Goal: Book appointment/travel/reservation

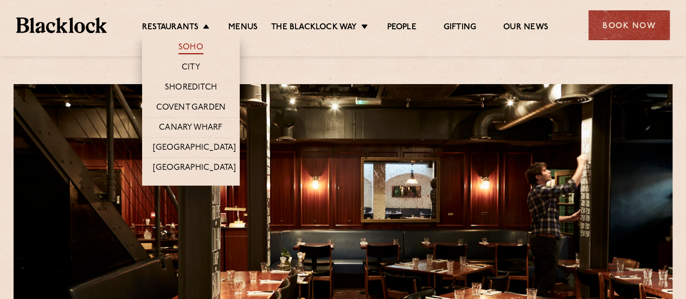
click at [191, 47] on link "Soho" at bounding box center [190, 48] width 25 height 12
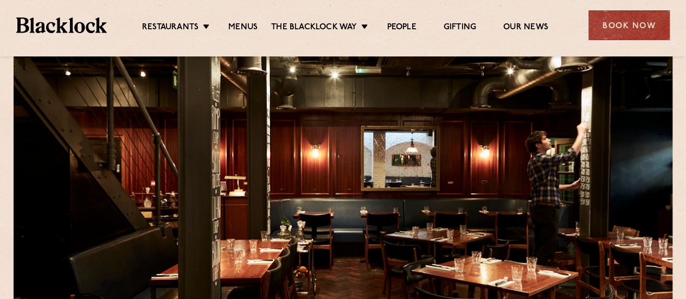
scroll to position [31, 0]
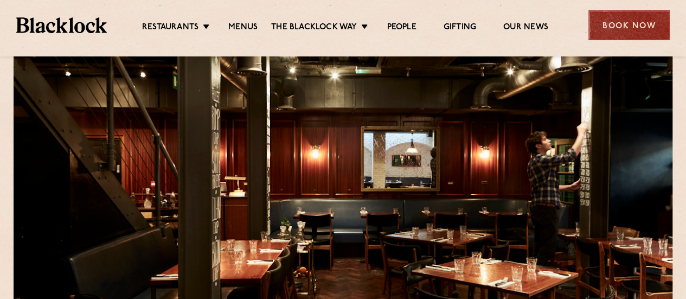
click at [630, 34] on div "Book Now" at bounding box center [628, 25] width 81 height 30
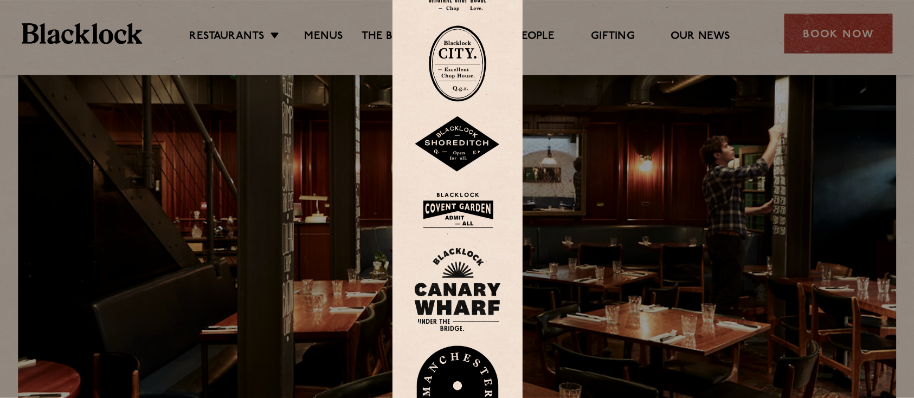
scroll to position [0, 0]
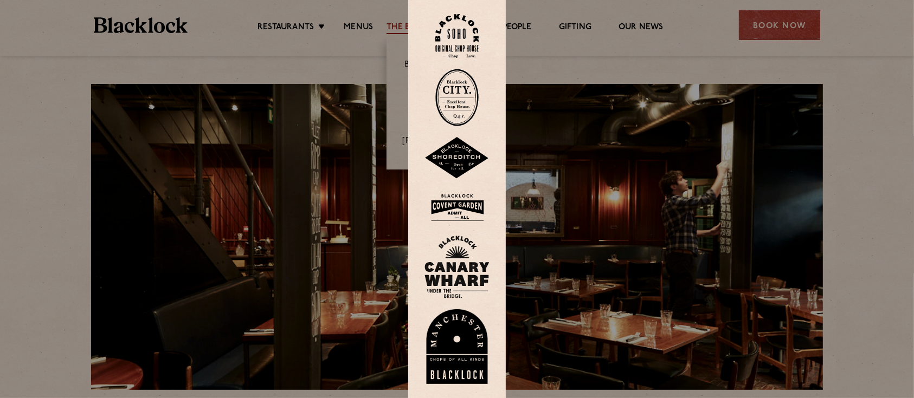
drag, startPoint x: 526, startPoint y: 6, endPoint x: 461, endPoint y: 29, distance: 69.1
click at [461, 29] on img at bounding box center [456, 36] width 43 height 44
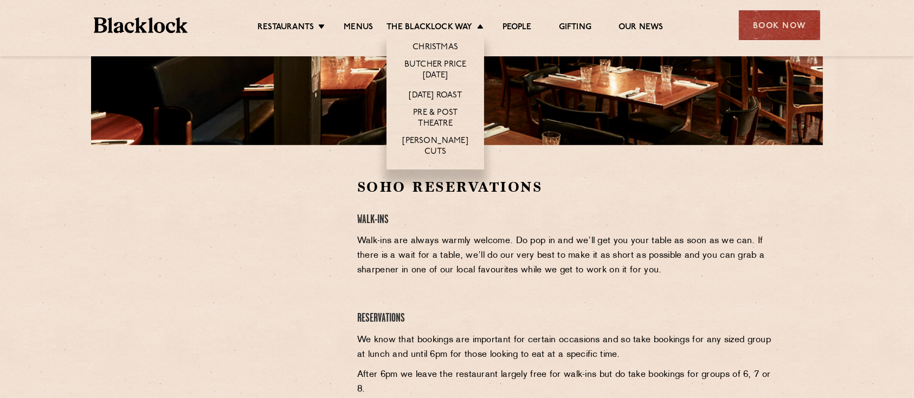
scroll to position [321, 0]
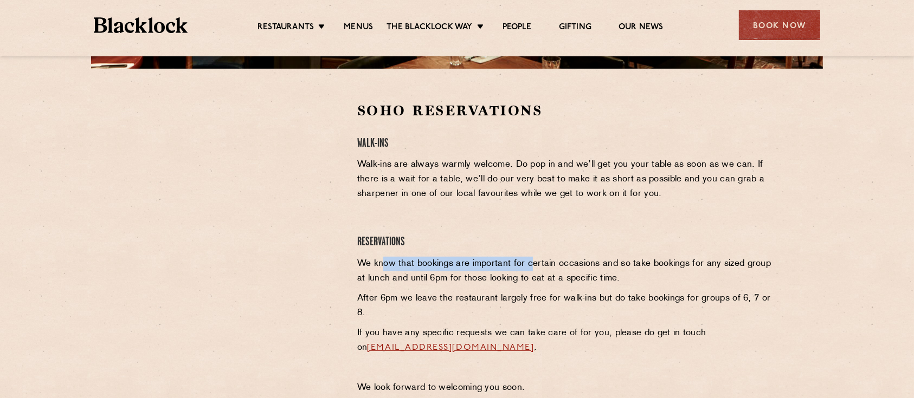
drag, startPoint x: 384, startPoint y: 258, endPoint x: 529, endPoint y: 262, distance: 145.3
click at [529, 262] on p "We know that bookings are important for certain occasions and so take bookings …" at bounding box center [565, 271] width 416 height 29
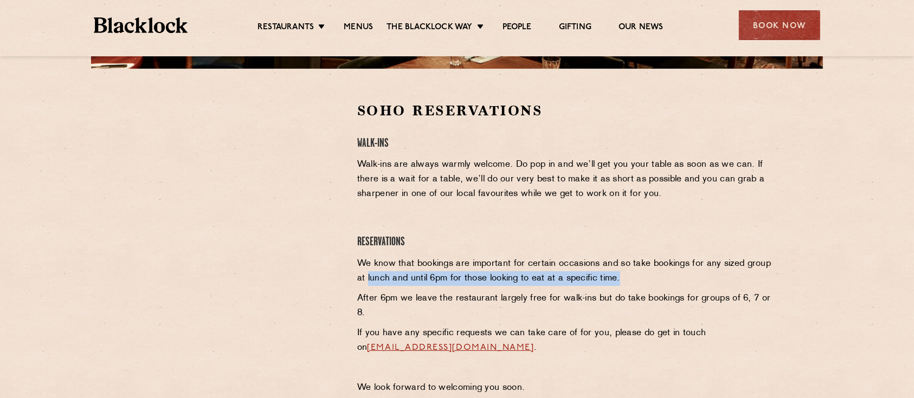
drag, startPoint x: 368, startPoint y: 275, endPoint x: 627, endPoint y: 277, distance: 259.7
click at [627, 277] on p "We know that bookings are important for certain occasions and so take bookings …" at bounding box center [565, 271] width 416 height 29
drag, startPoint x: 627, startPoint y: 277, endPoint x: 403, endPoint y: 282, distance: 224.0
click at [403, 282] on p "We know that bookings are important for certain occasions and so take bookings …" at bounding box center [565, 271] width 416 height 29
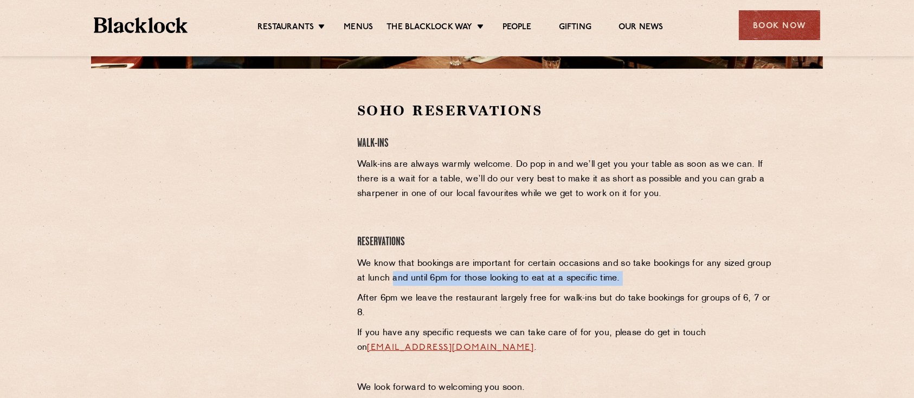
click at [403, 282] on p "We know that bookings are important for certain occasions and so take bookings …" at bounding box center [565, 271] width 416 height 29
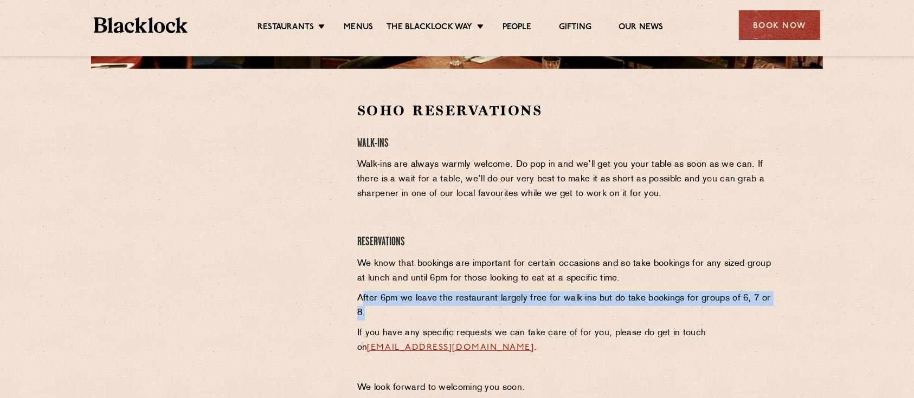
drag, startPoint x: 364, startPoint y: 290, endPoint x: 505, endPoint y: 311, distance: 142.4
click at [505, 311] on div "Soho Reservations Walk-Ins Walk-ins are always warmly welcome. Do pop in and we…" at bounding box center [565, 251] width 432 height 300
click at [505, 311] on p "After 6pm we leave the restaurant largely free for walk-ins but do take booking…" at bounding box center [565, 306] width 416 height 29
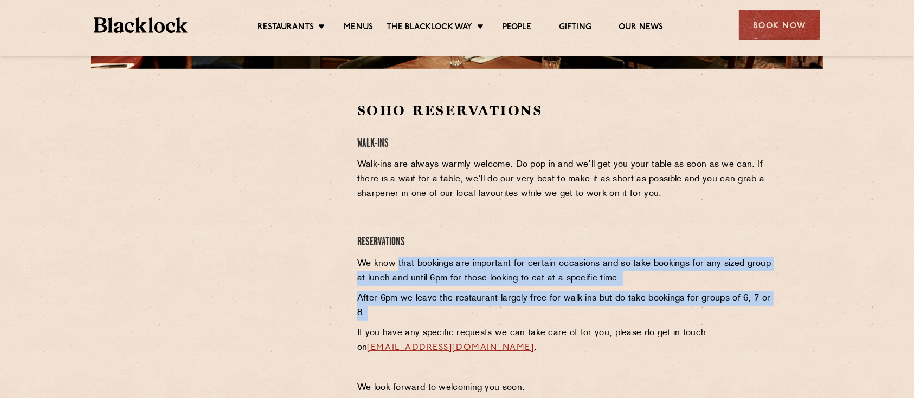
drag, startPoint x: 505, startPoint y: 311, endPoint x: 409, endPoint y: 269, distance: 105.1
click at [409, 269] on div "Soho Reservations Walk-Ins Walk-ins are always warmly welcome. Do pop in and we…" at bounding box center [565, 251] width 432 height 300
click at [409, 269] on p "We know that bookings are important for certain occasions and so take bookings …" at bounding box center [565, 271] width 416 height 29
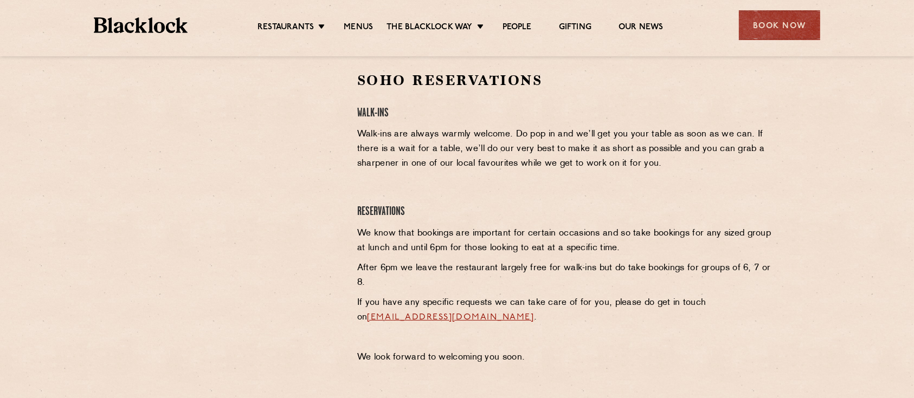
scroll to position [287, 0]
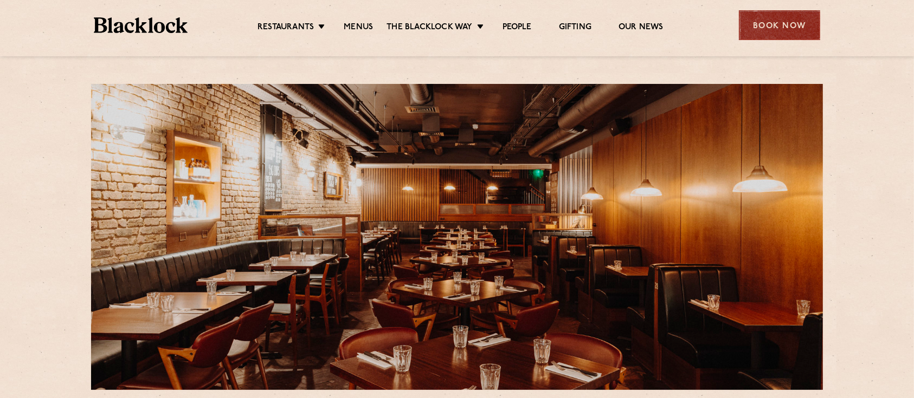
click at [806, 27] on div "Book Now" at bounding box center [779, 25] width 81 height 30
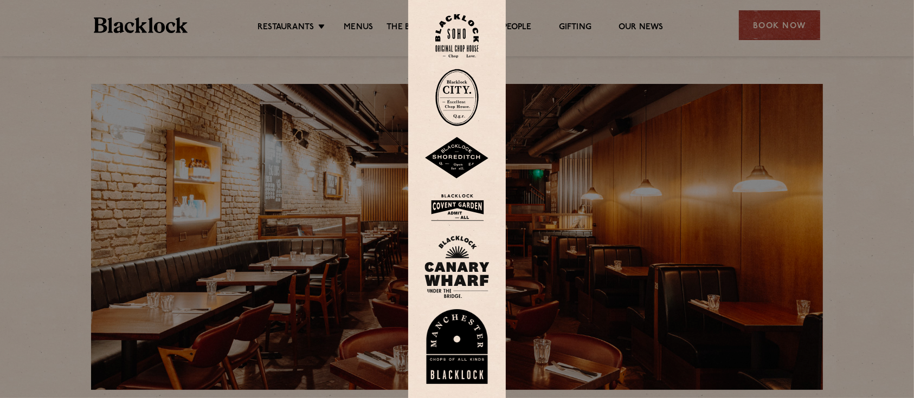
click at [462, 203] on img at bounding box center [456, 207] width 65 height 35
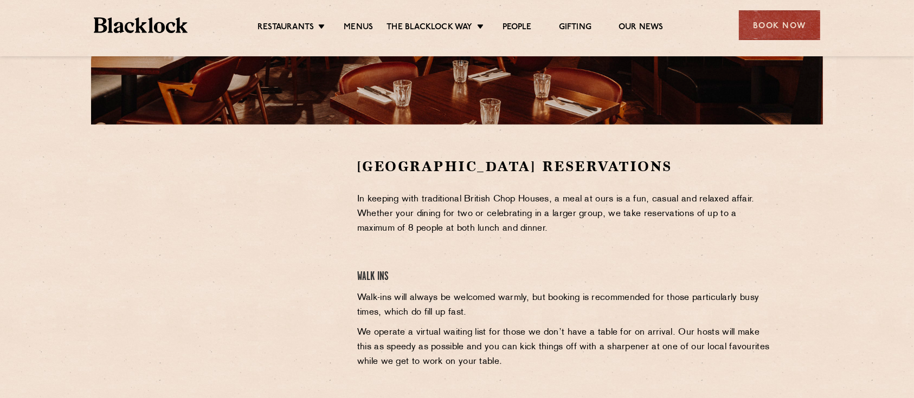
scroll to position [267, 0]
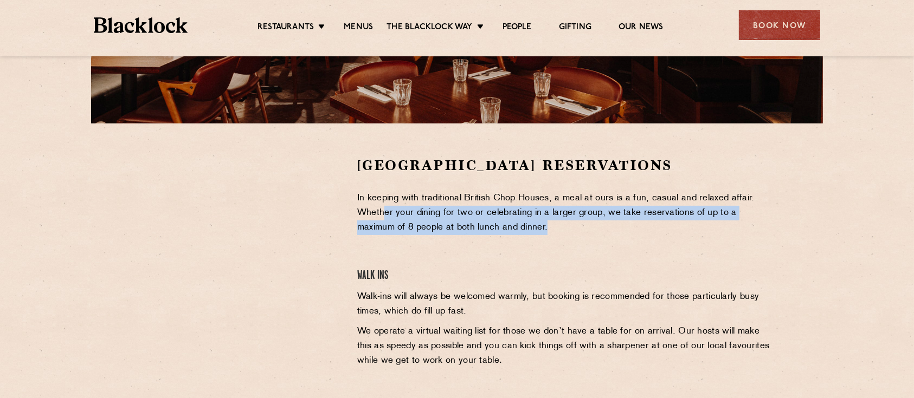
drag, startPoint x: 436, startPoint y: 223, endPoint x: 512, endPoint y: 226, distance: 75.4
click at [512, 226] on p "In keeping with traditional British Chop Houses, a meal at ours is a fun, casua…" at bounding box center [565, 213] width 416 height 44
click at [512, 225] on p "In keeping with traditional British Chop Houses, a meal at ours is a fun, casua…" at bounding box center [565, 213] width 416 height 44
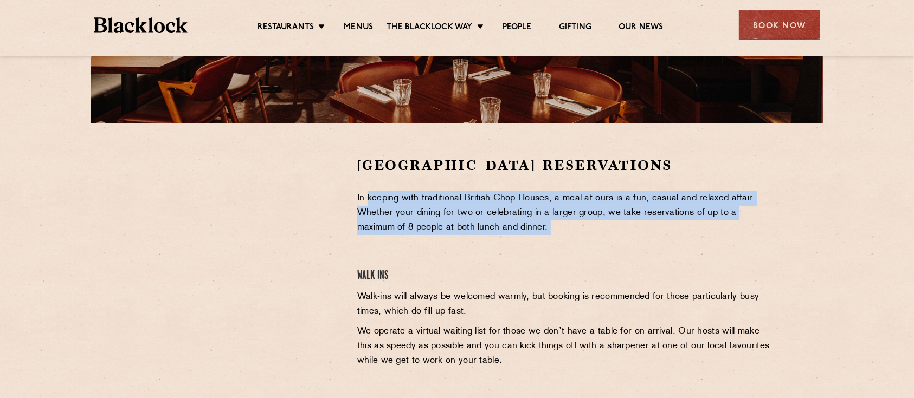
drag, startPoint x: 511, startPoint y: 225, endPoint x: 369, endPoint y: 198, distance: 144.0
click at [369, 198] on p "In keeping with traditional British Chop Houses, a meal at ours is a fun, casua…" at bounding box center [565, 213] width 416 height 44
drag, startPoint x: 369, startPoint y: 198, endPoint x: 512, endPoint y: 231, distance: 146.8
click at [512, 231] on p "In keeping with traditional British Chop Houses, a meal at ours is a fun, casua…" at bounding box center [565, 213] width 416 height 44
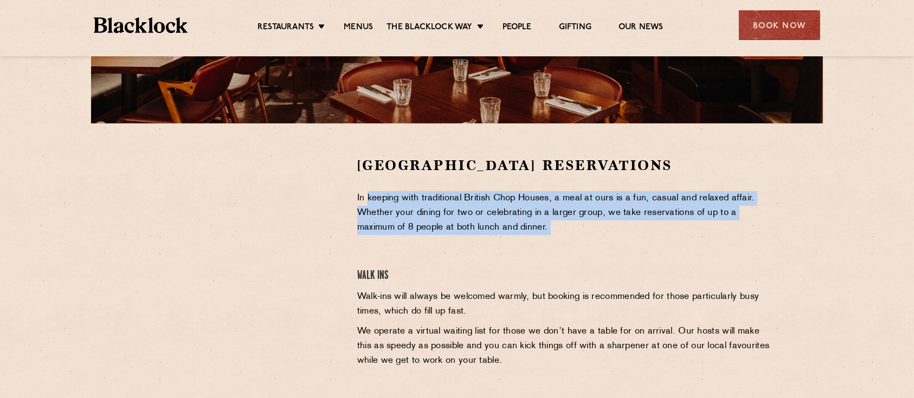
click at [511, 228] on p "In keeping with traditional British Chop Houses, a meal at ours is a fun, casua…" at bounding box center [565, 213] width 416 height 44
drag, startPoint x: 511, startPoint y: 228, endPoint x: 363, endPoint y: 194, distance: 152.0
click at [363, 194] on p "In keeping with traditional British Chop Houses, a meal at ours is a fun, casua…" at bounding box center [565, 213] width 416 height 44
drag, startPoint x: 363, startPoint y: 194, endPoint x: 538, endPoint y: 226, distance: 178.1
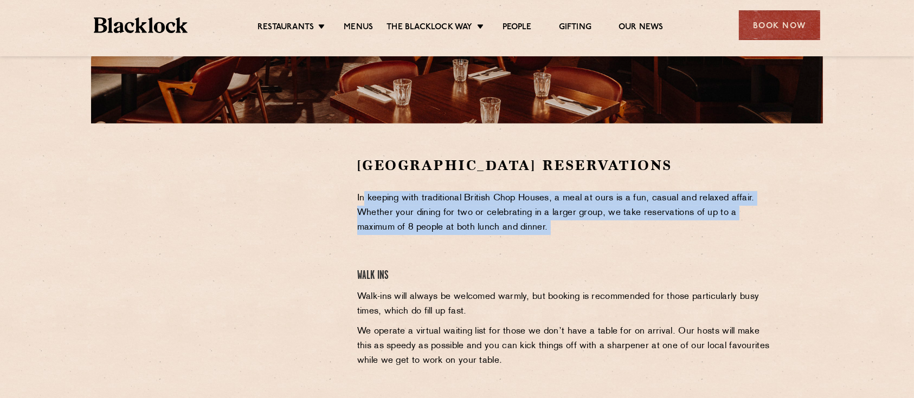
click at [538, 226] on p "In keeping with traditional British Chop Houses, a meal at ours is a fun, casua…" at bounding box center [565, 213] width 416 height 44
